Goal: Transaction & Acquisition: Obtain resource

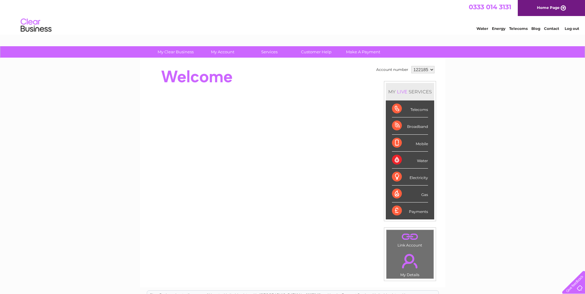
click at [419, 71] on select "122185" at bounding box center [422, 69] width 23 height 7
click at [425, 71] on select "122185" at bounding box center [422, 69] width 23 height 7
click at [411, 265] on link "." at bounding box center [410, 261] width 44 height 22
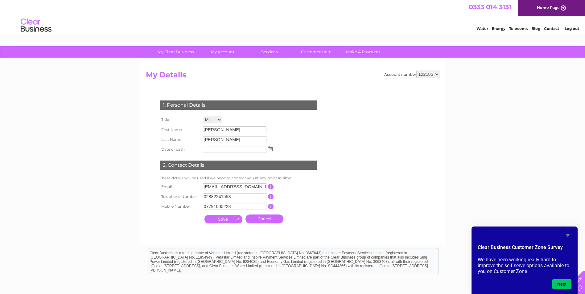
click at [554, 29] on link "Contact" at bounding box center [551, 28] width 15 height 5
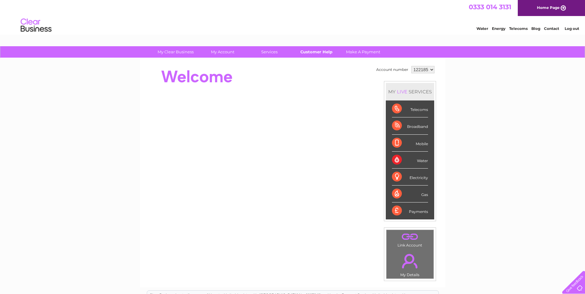
click at [324, 50] on link "Customer Help" at bounding box center [316, 51] width 51 height 11
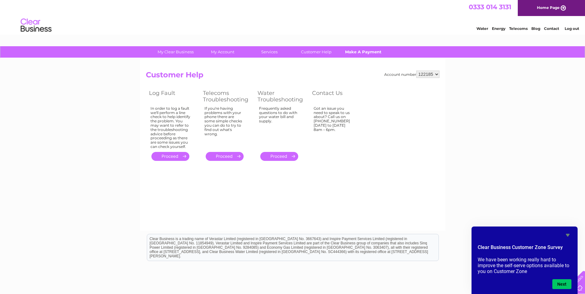
click at [364, 53] on link "Make A Payment" at bounding box center [362, 51] width 51 height 11
click at [569, 235] on icon "Hide survey" at bounding box center [567, 234] width 7 height 7
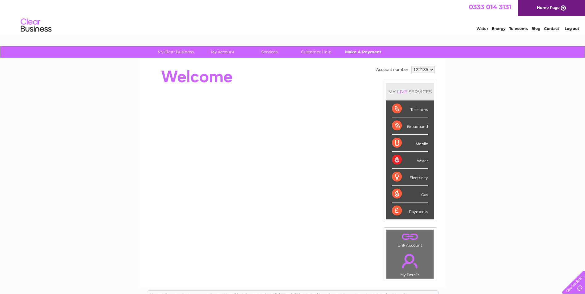
click at [361, 50] on link "Make A Payment" at bounding box center [362, 51] width 51 height 11
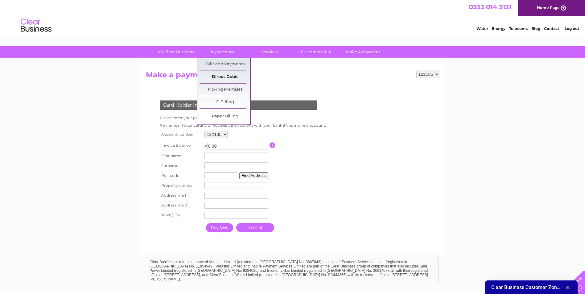
click at [217, 79] on link "Direct Debit" at bounding box center [224, 77] width 51 height 12
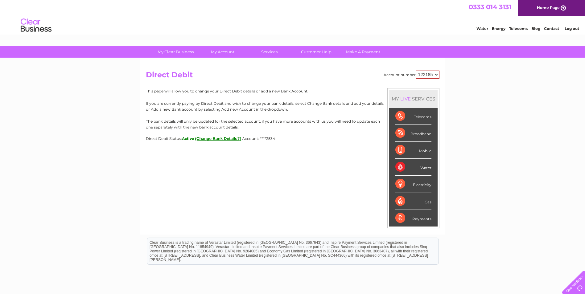
click at [428, 74] on select "122185" at bounding box center [427, 75] width 24 height 8
click at [270, 85] on div "Account number 122185 Direct Debit MY LIVE SERVICES Telecoms Broadband Mobile W…" at bounding box center [292, 106] width 293 height 71
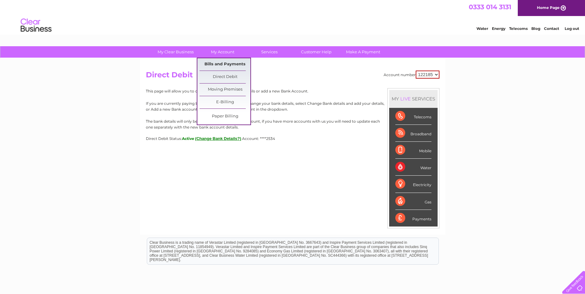
click at [230, 63] on link "Bills and Payments" at bounding box center [224, 64] width 51 height 12
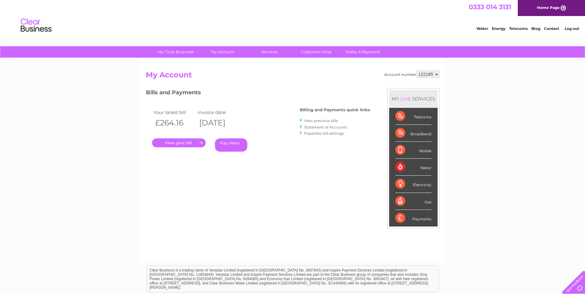
click at [178, 144] on link "." at bounding box center [179, 142] width 54 height 9
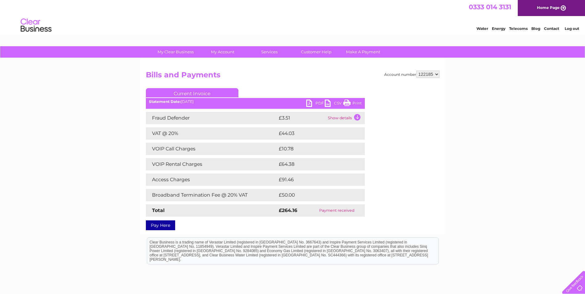
click at [201, 91] on link "Current Invoice" at bounding box center [192, 92] width 92 height 9
click at [310, 102] on link "PDF" at bounding box center [315, 104] width 18 height 9
click at [434, 72] on select "122185" at bounding box center [427, 74] width 23 height 7
click at [434, 71] on select "122185" at bounding box center [427, 74] width 23 height 7
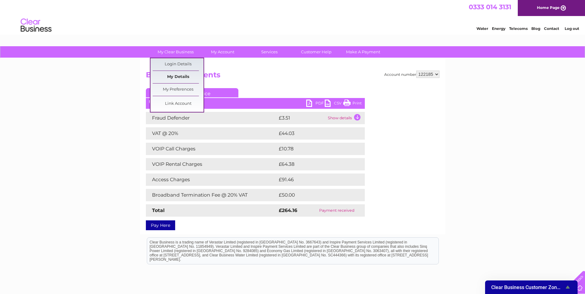
click at [182, 75] on link "My Details" at bounding box center [178, 77] width 51 height 12
